Goal: Task Accomplishment & Management: Manage account settings

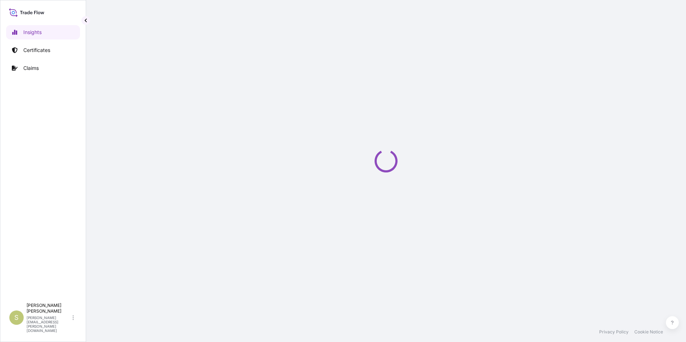
select select "2025"
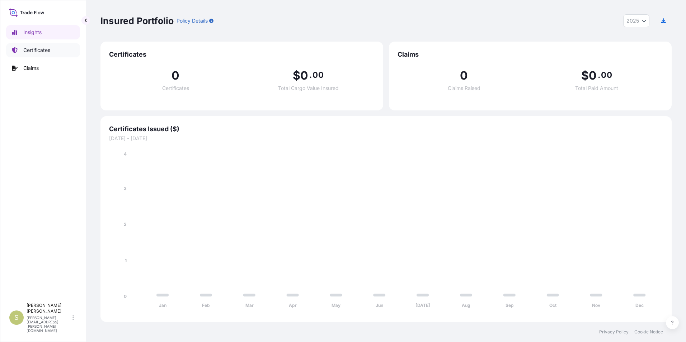
click at [49, 51] on p "Certificates" at bounding box center [36, 50] width 27 height 7
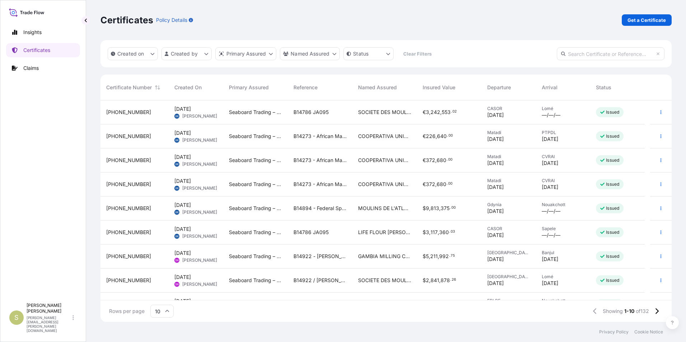
scroll to position [41, 0]
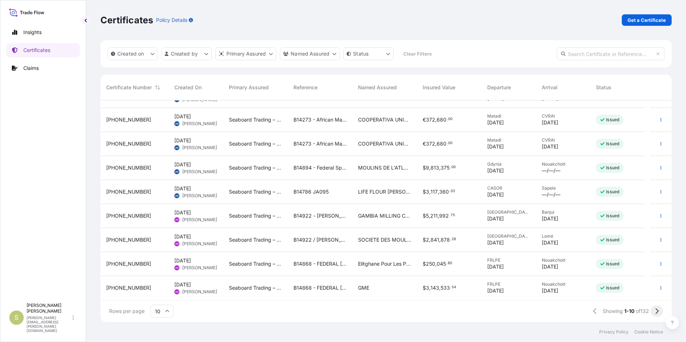
click at [657, 308] on button at bounding box center [656, 311] width 13 height 11
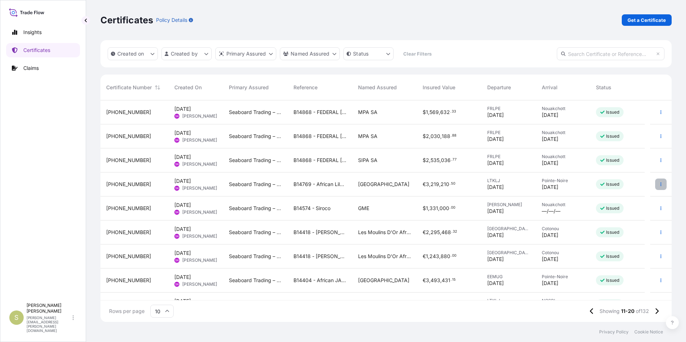
click at [655, 184] on button "button" at bounding box center [660, 184] width 11 height 11
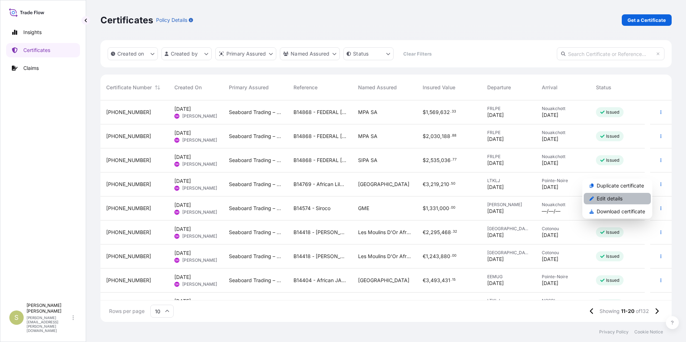
click at [618, 200] on p "Edit details" at bounding box center [609, 198] width 26 height 7
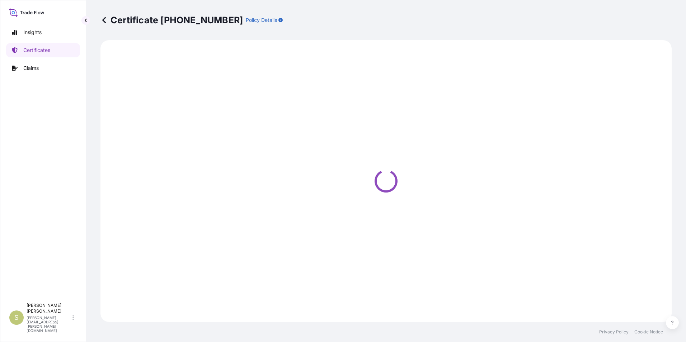
select select "Ocean Vessel"
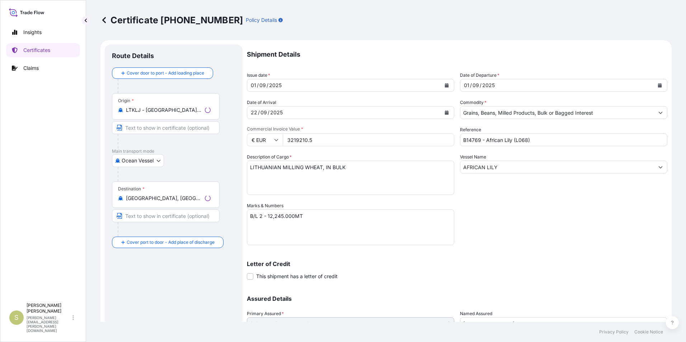
select select "31640"
click at [170, 126] on input "Text to appear on certificate" at bounding box center [166, 127] width 108 height 13
type input "[GEOGRAPHIC_DATA], [GEOGRAPHIC_DATA]"
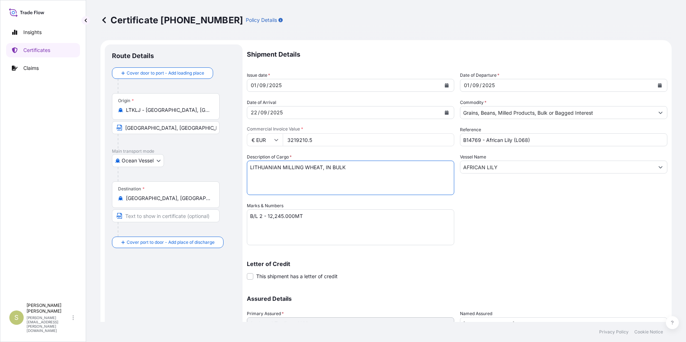
click at [338, 176] on textarea "LITHUANIAN MILLING WHEAT, IN BULK" at bounding box center [350, 178] width 207 height 34
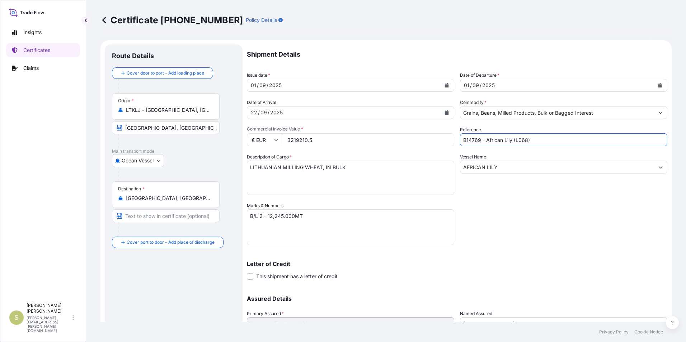
drag, startPoint x: 483, startPoint y: 140, endPoint x: 513, endPoint y: 136, distance: 29.9
click at [513, 136] on input "B14769 - African Lily (L068)" at bounding box center [563, 139] width 207 height 13
click at [545, 140] on input "B14769 - African Lily (L068)" at bounding box center [563, 139] width 207 height 13
click at [541, 205] on div "Shipment Details Issue date * [DATE] Date of Departure * [DATE] Date of Arrival…" at bounding box center [457, 201] width 420 height 315
click at [510, 195] on div "Vessel Name AFRICAN [PERSON_NAME]" at bounding box center [563, 174] width 207 height 42
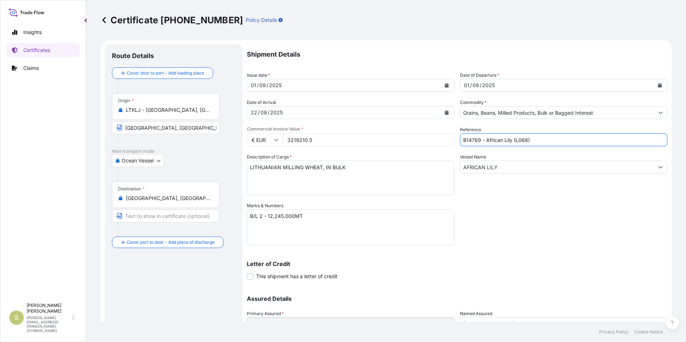
drag, startPoint x: 510, startPoint y: 140, endPoint x: 540, endPoint y: 142, distance: 30.2
click at [540, 142] on input "B14769 - African Lily (L068)" at bounding box center [563, 139] width 207 height 13
type input "B14769 - African Lily"
click at [532, 257] on div "Letter of Credit This shipment has a letter of credit Letter of credit * Letter…" at bounding box center [457, 266] width 420 height 28
click at [146, 214] on input "Text to appear on certificate" at bounding box center [166, 215] width 108 height 13
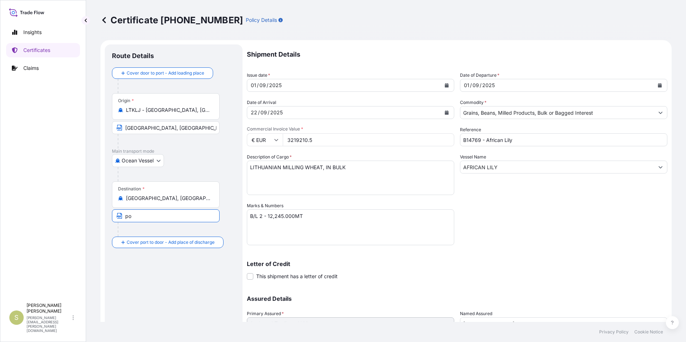
type input "[GEOGRAPHIC_DATA], [GEOGRAPHIC_DATA]"
click at [264, 217] on textarea "B/L 2 - 12,245.000MT" at bounding box center [350, 227] width 207 height 36
type textarea "B/L 2 DATED [DATE] 12,245.000MT"
click at [501, 233] on div "Shipment Details Issue date * [DATE] Date of Departure * [DATE] Date of Arrival…" at bounding box center [457, 201] width 420 height 315
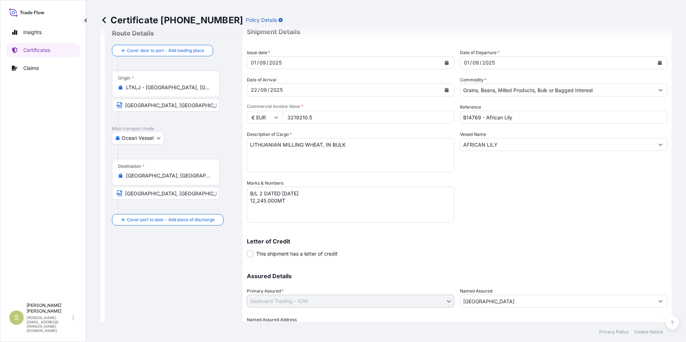
scroll to position [61, 0]
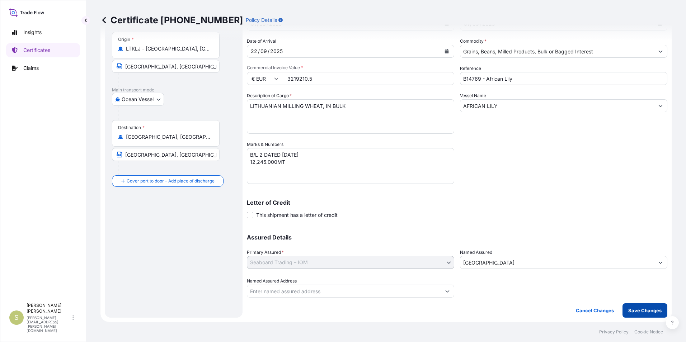
click at [630, 311] on p "Save Changes" at bounding box center [644, 310] width 33 height 7
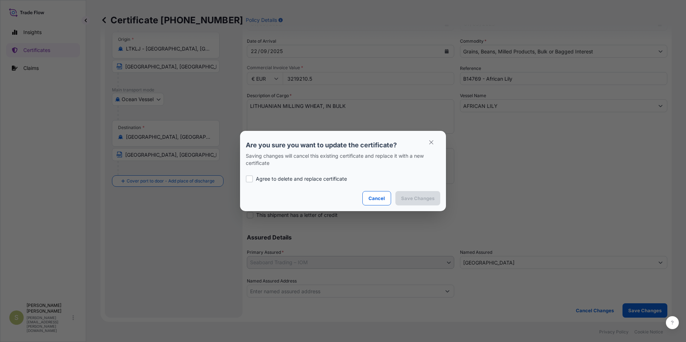
click at [253, 180] on label "Agree to delete and replace certificate" at bounding box center [343, 178] width 194 height 7
checkbox input "true"
click at [399, 197] on button "Save Changes" at bounding box center [417, 198] width 45 height 14
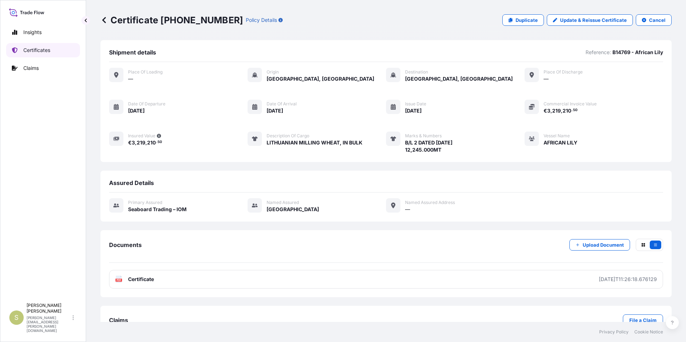
click at [56, 48] on link "Certificates" at bounding box center [43, 50] width 74 height 14
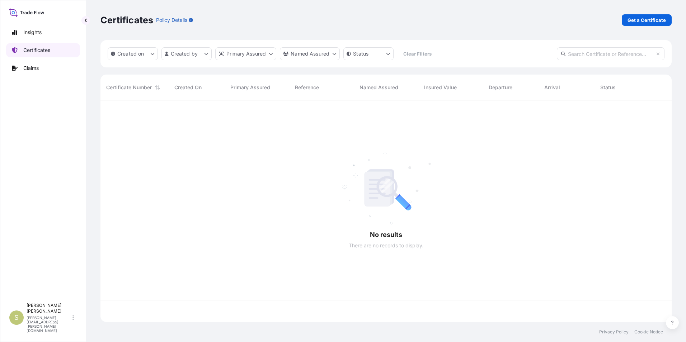
scroll to position [220, 566]
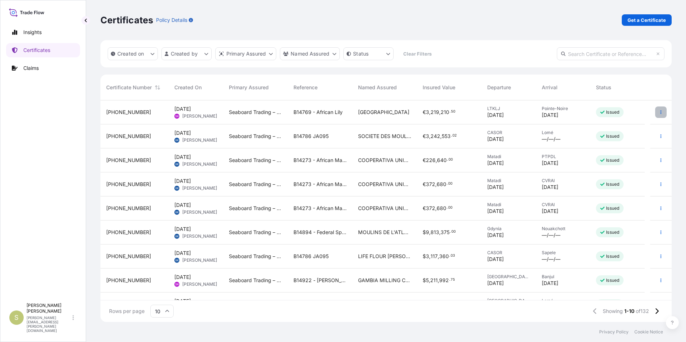
click at [660, 114] on icon "button" at bounding box center [660, 112] width 1 height 4
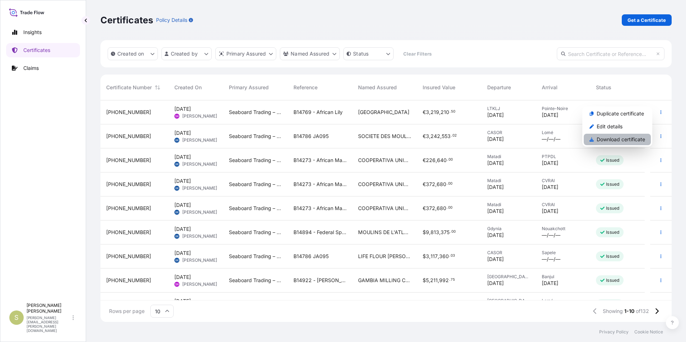
click at [618, 138] on p "Download certificate" at bounding box center [620, 139] width 48 height 7
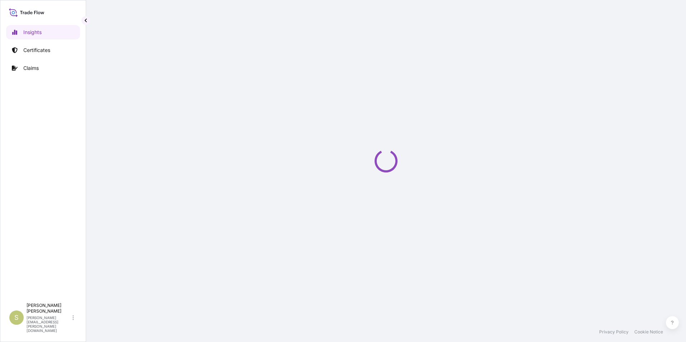
select select "2025"
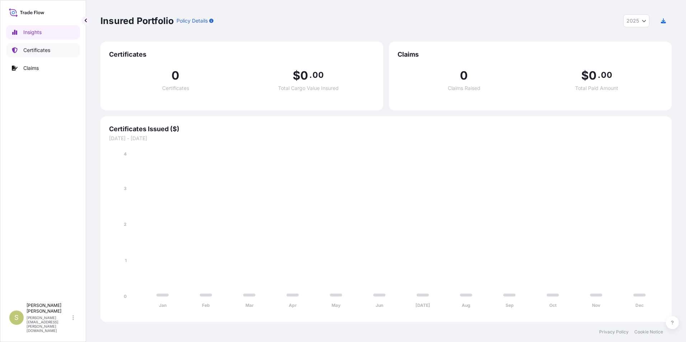
click at [35, 48] on p "Certificates" at bounding box center [36, 50] width 27 height 7
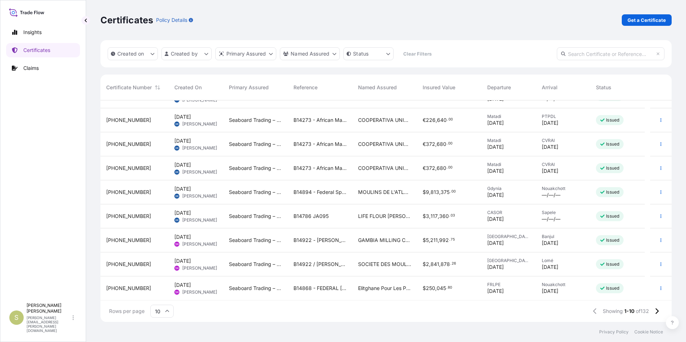
scroll to position [41, 0]
click at [658, 311] on icon at bounding box center [656, 311] width 3 height 6
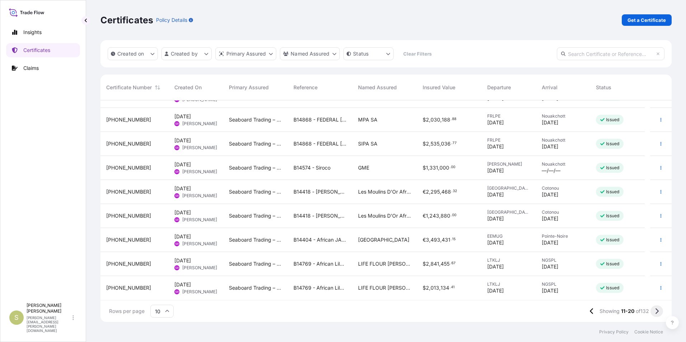
click at [656, 312] on icon at bounding box center [656, 311] width 4 height 6
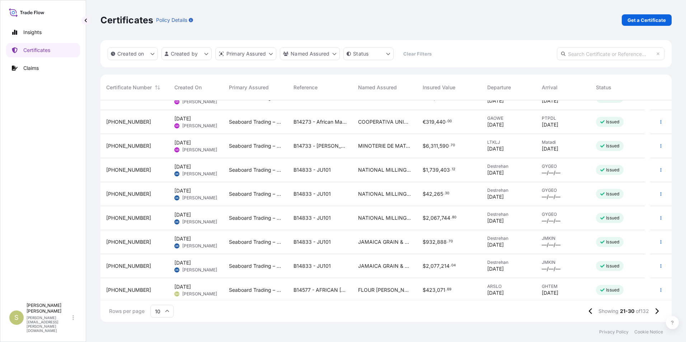
scroll to position [0, 0]
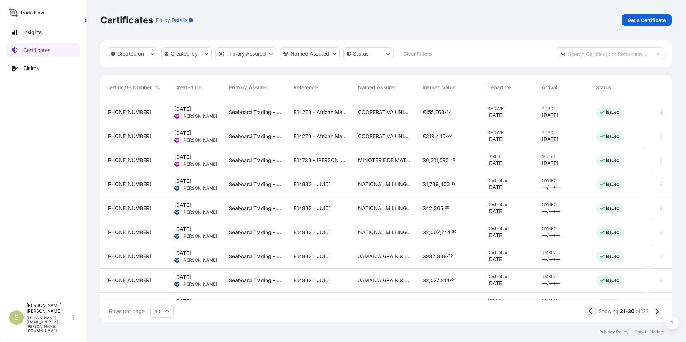
click at [588, 311] on icon at bounding box center [590, 311] width 4 height 6
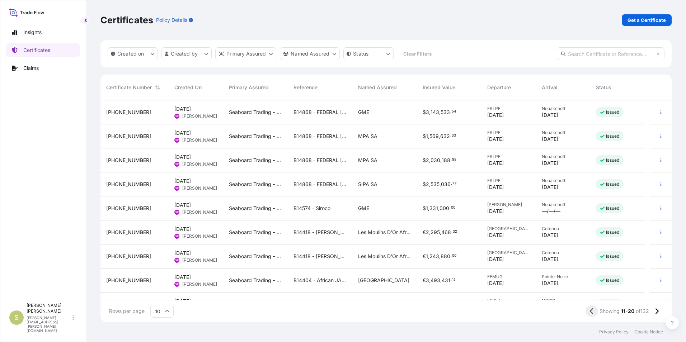
click at [591, 312] on icon at bounding box center [592, 311] width 4 height 6
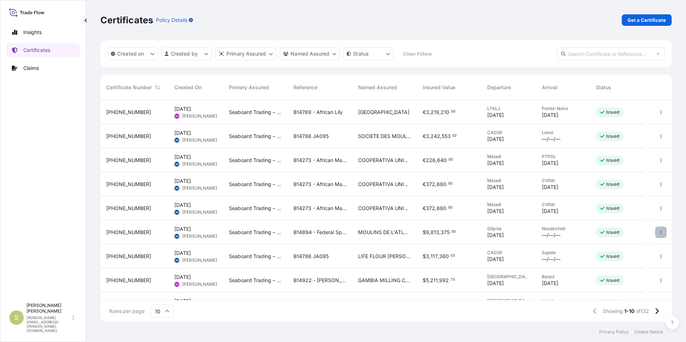
click at [658, 231] on icon "button" at bounding box center [660, 232] width 4 height 4
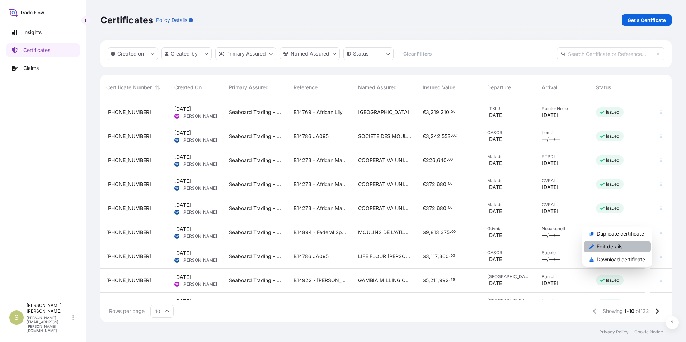
click at [617, 246] on p "Edit details" at bounding box center [609, 246] width 26 height 7
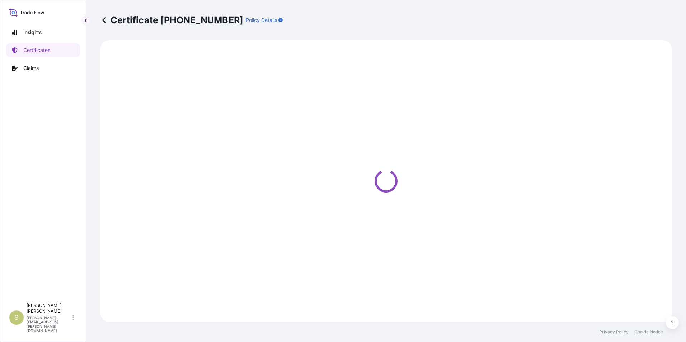
select select "Ocean Vessel"
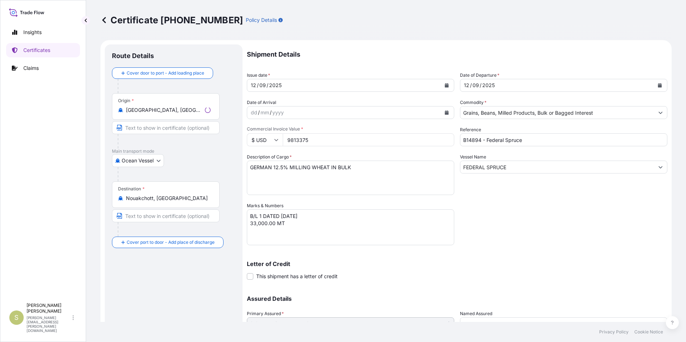
select select "31640"
click at [151, 109] on input "Gdynia, Poland" at bounding box center [168, 110] width 85 height 7
drag, startPoint x: 166, startPoint y: 109, endPoint x: 29, endPoint y: 108, distance: 136.6
click at [29, 108] on div "Insights Certificates Claims S Shannon Hogan shannon.hogan@seaboardtrade.com Ce…" at bounding box center [343, 171] width 686 height 342
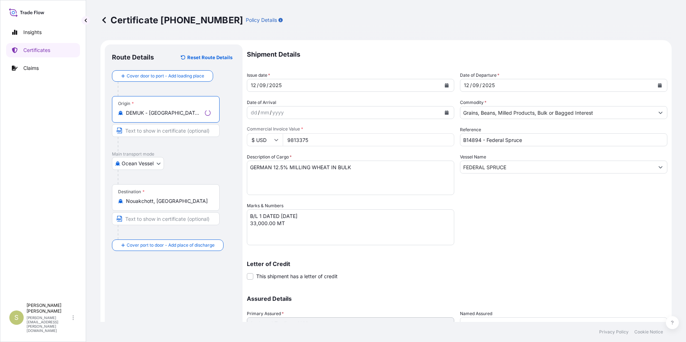
type input "DEMUK - Mukran, Germany"
click at [153, 132] on input "Text to appear on certificate" at bounding box center [166, 130] width 108 height 13
type input "Mukran, Germany"
click at [188, 216] on input "Text to appear on certificate" at bounding box center [166, 218] width 108 height 13
type input "Nouakchott, Mauritania"
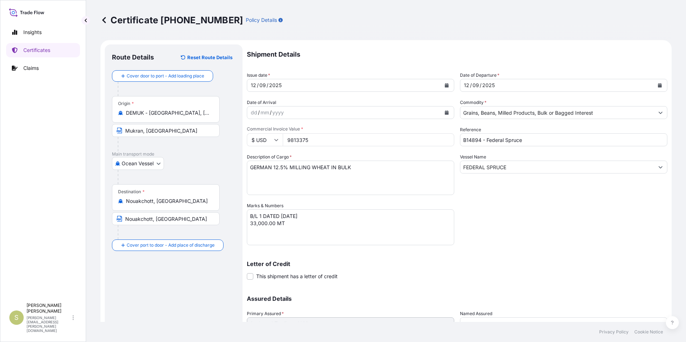
drag, startPoint x: 312, startPoint y: 143, endPoint x: 227, endPoint y: 140, distance: 85.4
click at [227, 140] on form "Route Details Reset Route Details Cover door to port - Add loading place Place …" at bounding box center [385, 211] width 571 height 343
drag, startPoint x: 324, startPoint y: 142, endPoint x: 264, endPoint y: 143, distance: 60.6
click at [264, 143] on div "$ USD 9813375" at bounding box center [350, 139] width 207 height 13
type input "9846375"
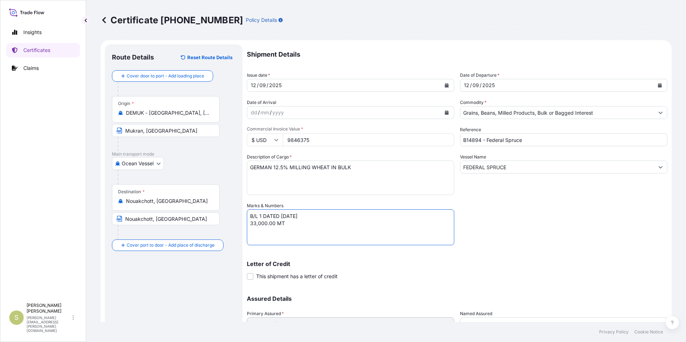
drag, startPoint x: 282, startPoint y: 217, endPoint x: 309, endPoint y: 216, distance: 27.3
click at [309, 216] on textarea "B/L 1 DATED 12/09/2025 33,000.00 MT" at bounding box center [350, 227] width 207 height 36
click at [304, 233] on textarea "B/L 1 DATED 12/09/2025 33,000.00 MT" at bounding box center [350, 227] width 207 height 36
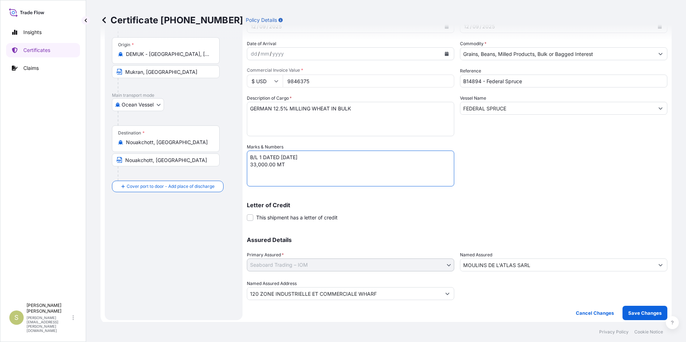
scroll to position [61, 0]
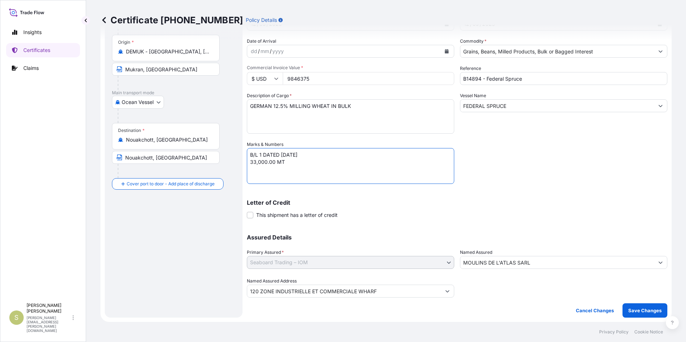
click at [274, 161] on textarea "B/L 1 DATED 12/09/2025 33,000.00 MT" at bounding box center [350, 166] width 207 height 36
click at [295, 161] on textarea "B/L 1 DATED 12/09/2025 33,000.00 MT" at bounding box center [350, 166] width 207 height 36
type textarea "B/L 1 DATED 12 SEPTEMBER 2025 33,000.000 MT"
click at [637, 309] on p "Save Changes" at bounding box center [644, 310] width 33 height 7
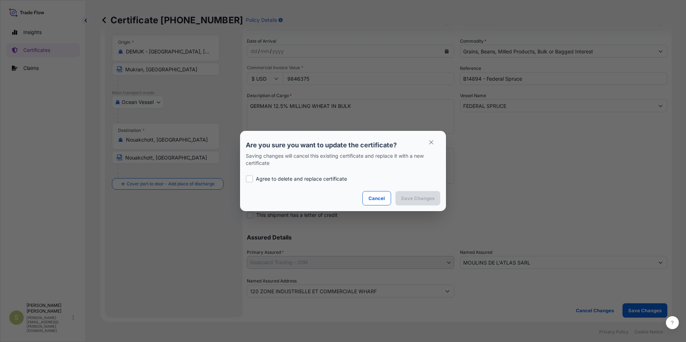
click at [283, 180] on p "Agree to delete and replace certificate" at bounding box center [301, 178] width 91 height 7
checkbox input "true"
click at [415, 197] on p "Save Changes" at bounding box center [417, 198] width 33 height 7
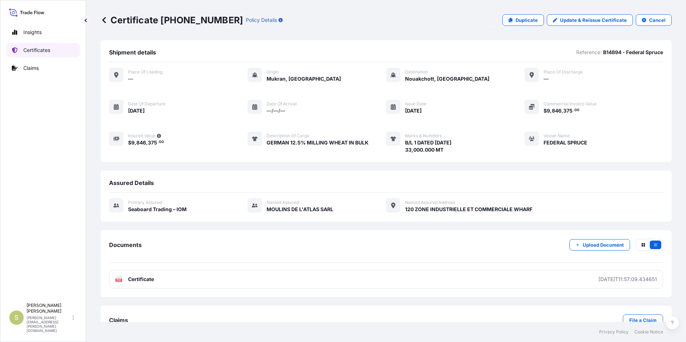
click at [50, 51] on p "Certificates" at bounding box center [36, 50] width 27 height 7
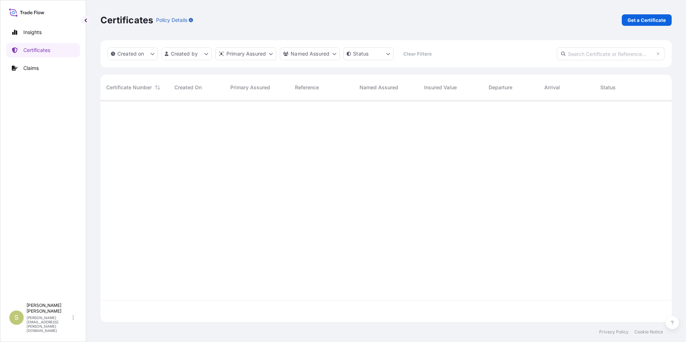
scroll to position [220, 566]
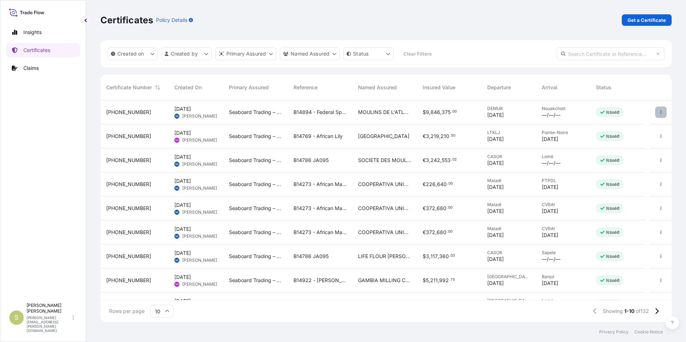
click at [658, 111] on icon "button" at bounding box center [660, 112] width 4 height 4
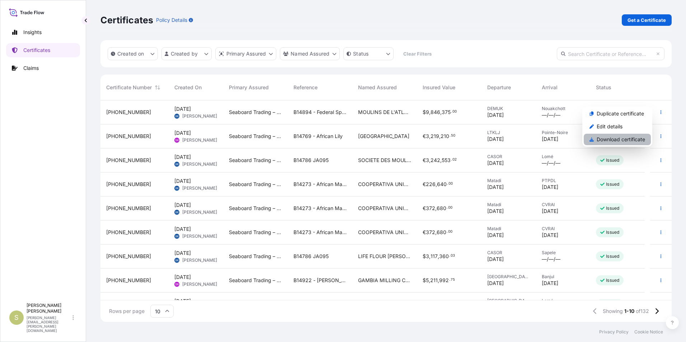
click at [626, 140] on p "Download certificate" at bounding box center [620, 139] width 48 height 7
